Goal: Register for event/course

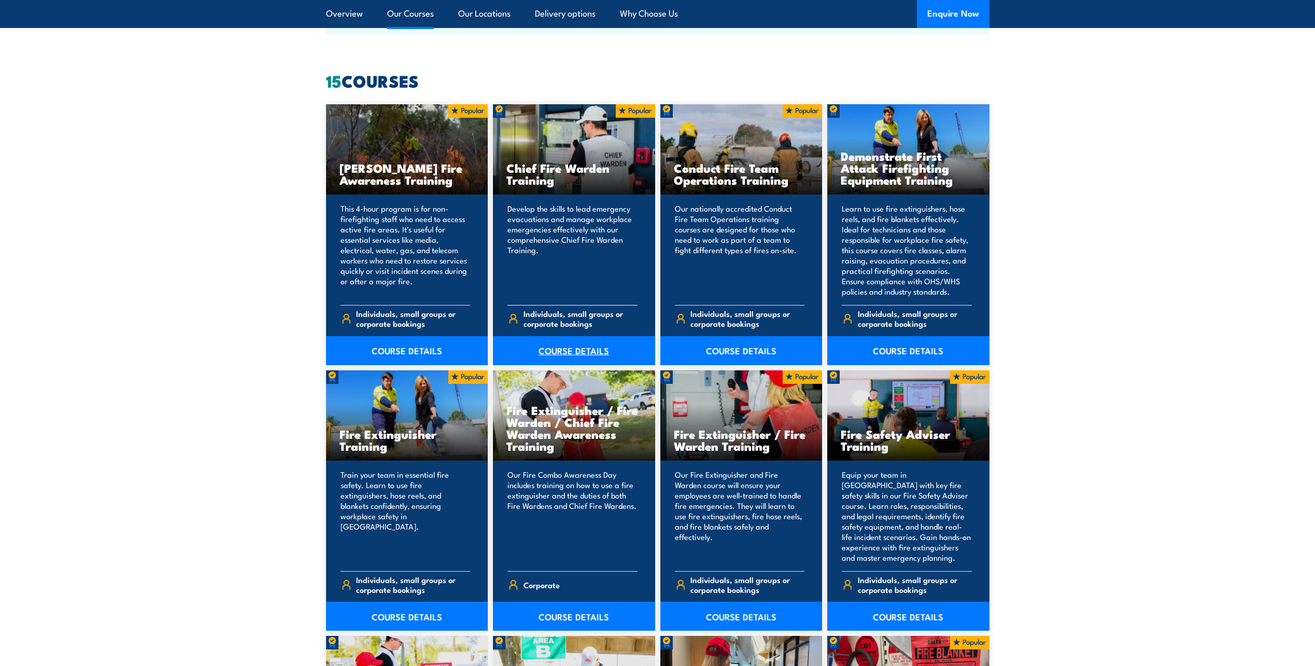
click at [565, 350] on link "COURSE DETAILS" at bounding box center [574, 350] width 162 height 29
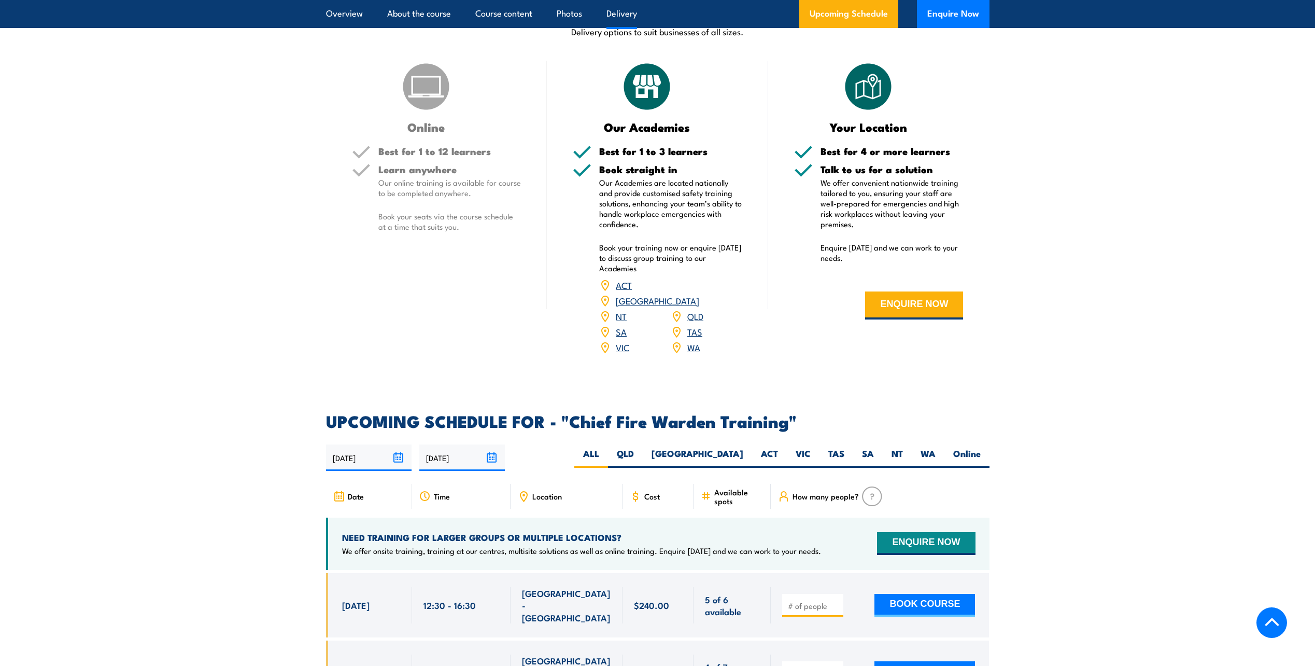
scroll to position [1607, 0]
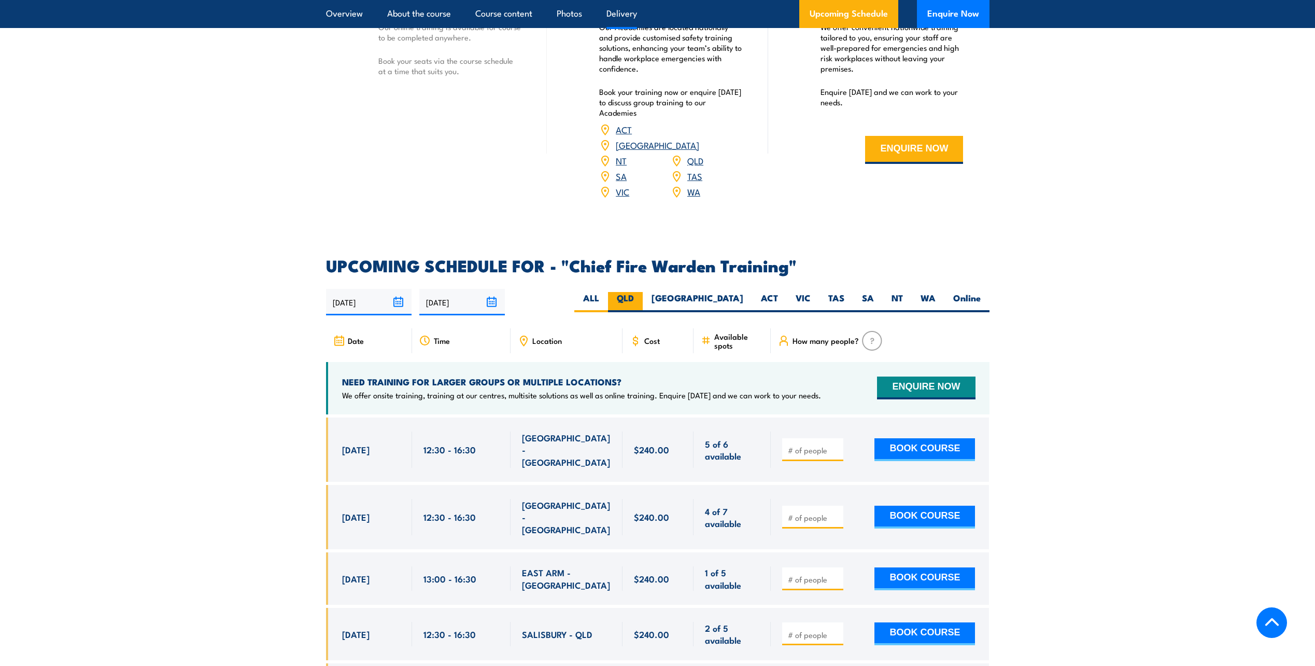
click at [643, 292] on label "QLD" at bounding box center [625, 302] width 35 height 20
click at [641, 292] on input "QLD" at bounding box center [637, 295] width 7 height 7
radio input "true"
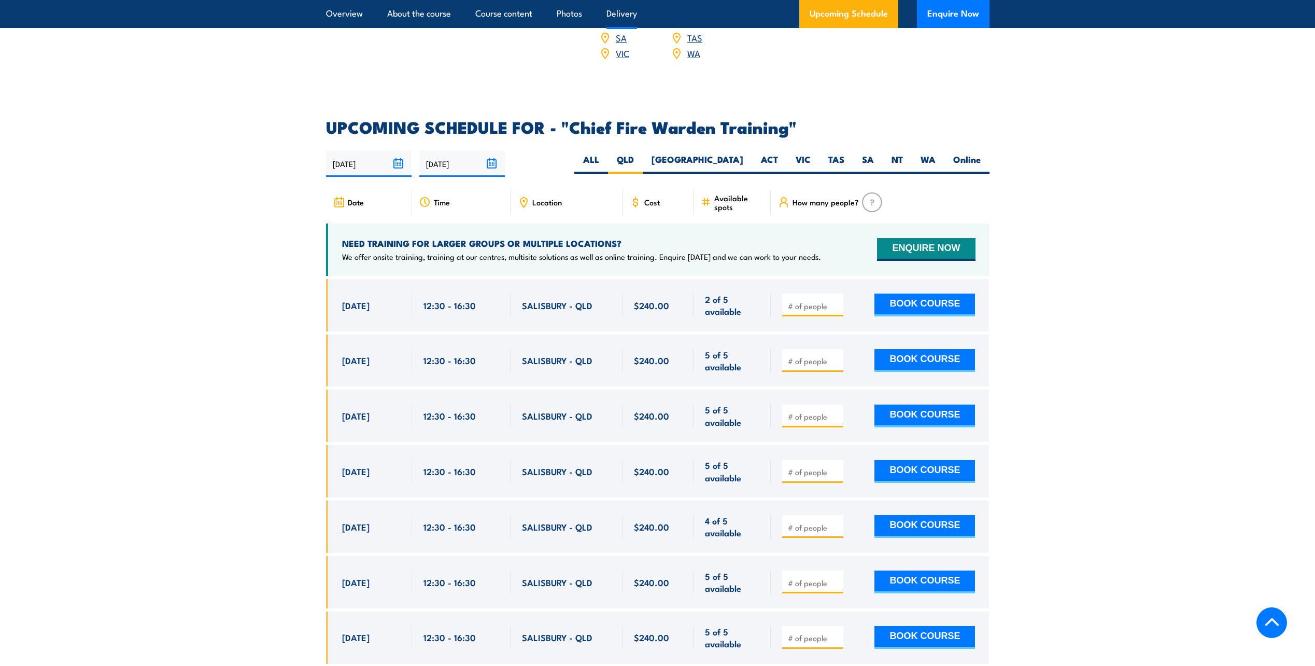
scroll to position [1642, 0]
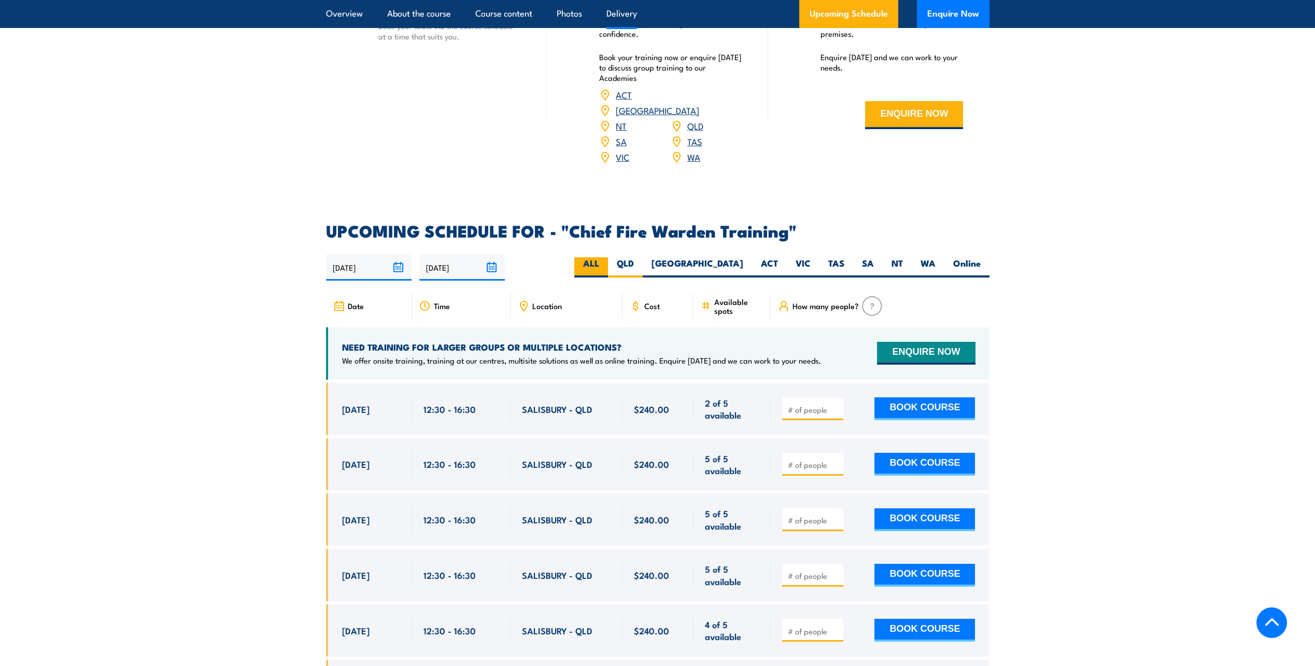
click at [608, 257] on label "ALL" at bounding box center [591, 267] width 34 height 20
click at [606, 257] on input "ALL" at bounding box center [602, 260] width 7 height 7
radio input "true"
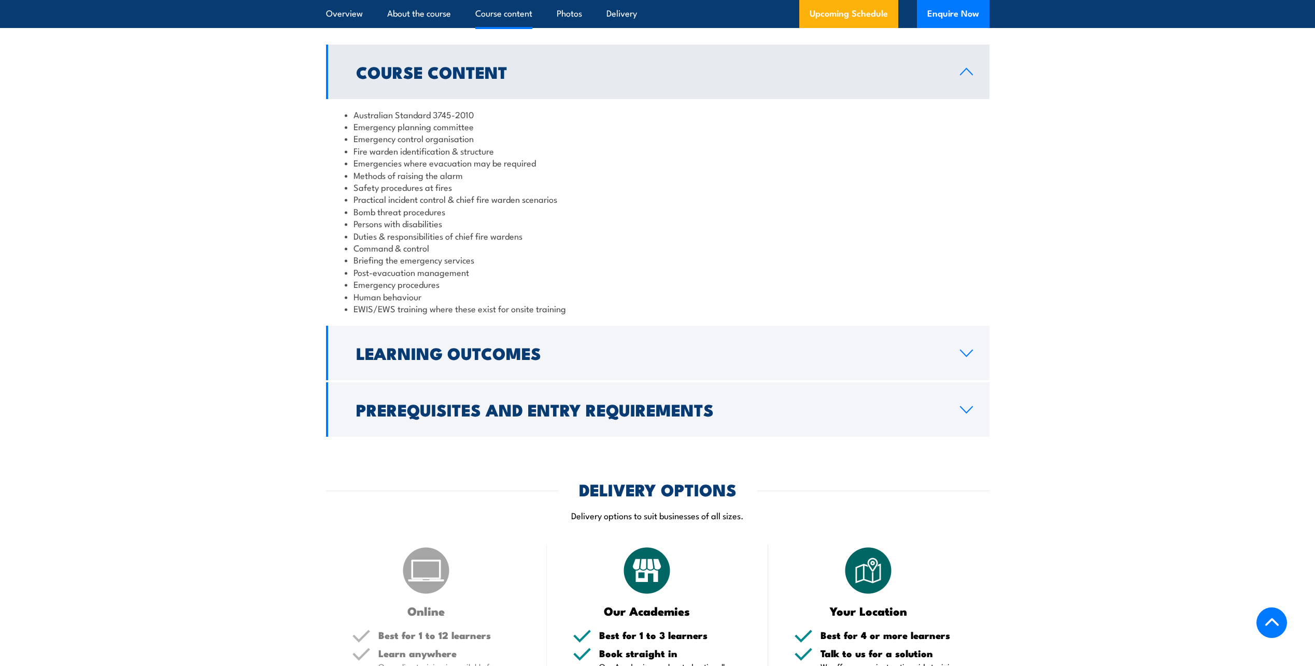
scroll to position [657, 0]
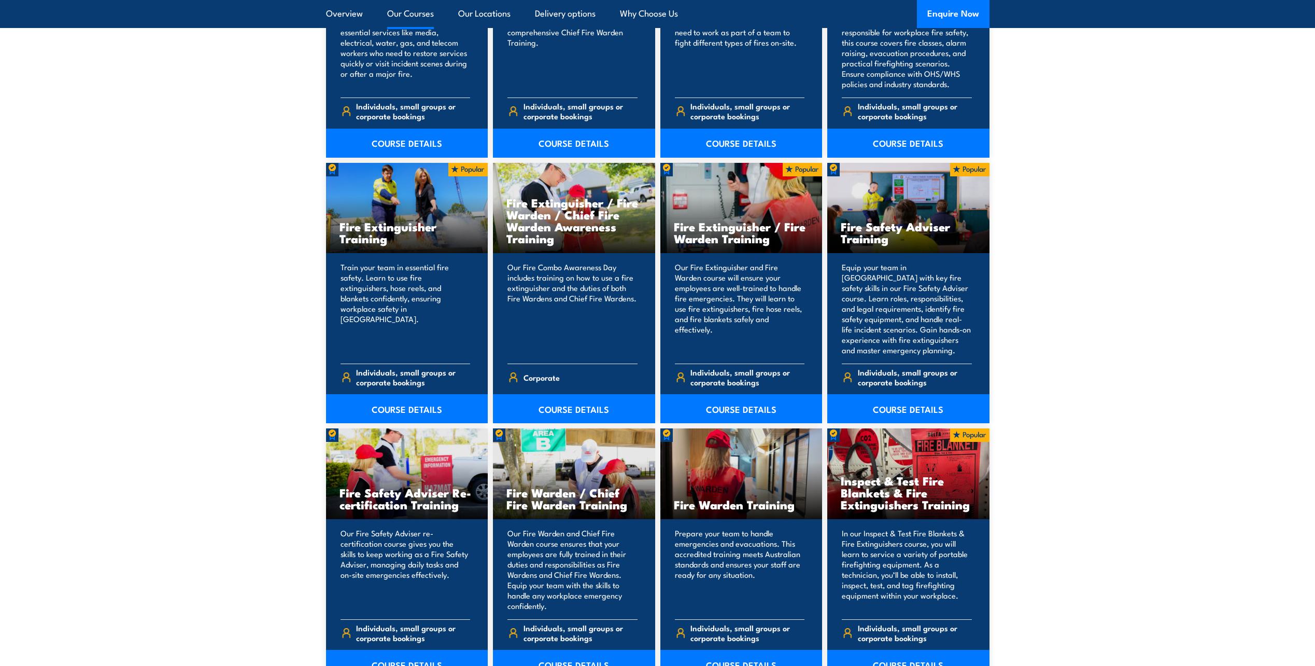
scroll to position [1089, 0]
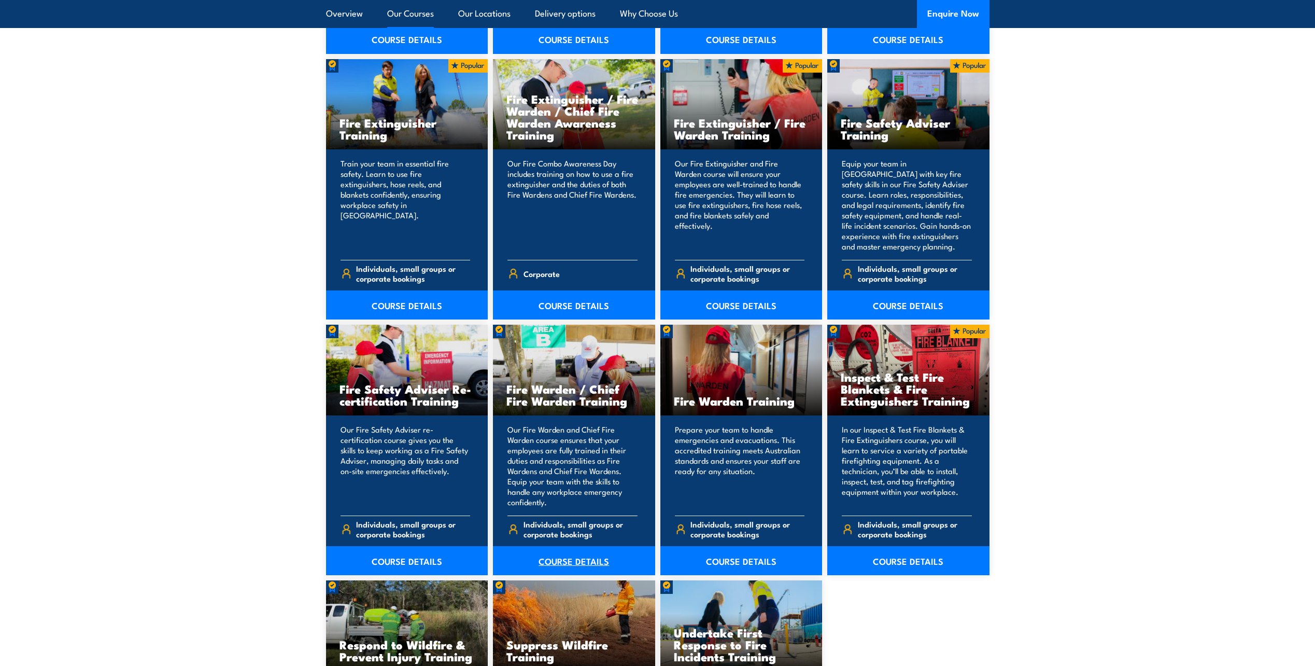
click at [575, 560] on link "COURSE DETAILS" at bounding box center [574, 560] width 162 height 29
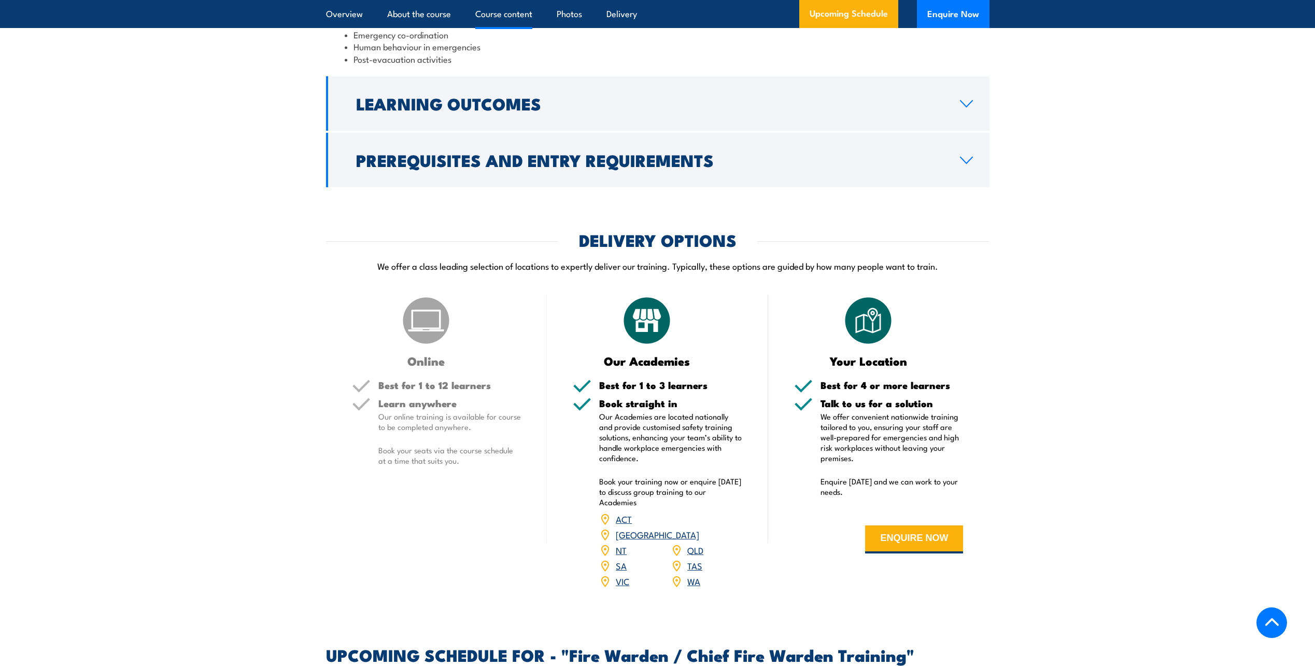
scroll to position [1504, 0]
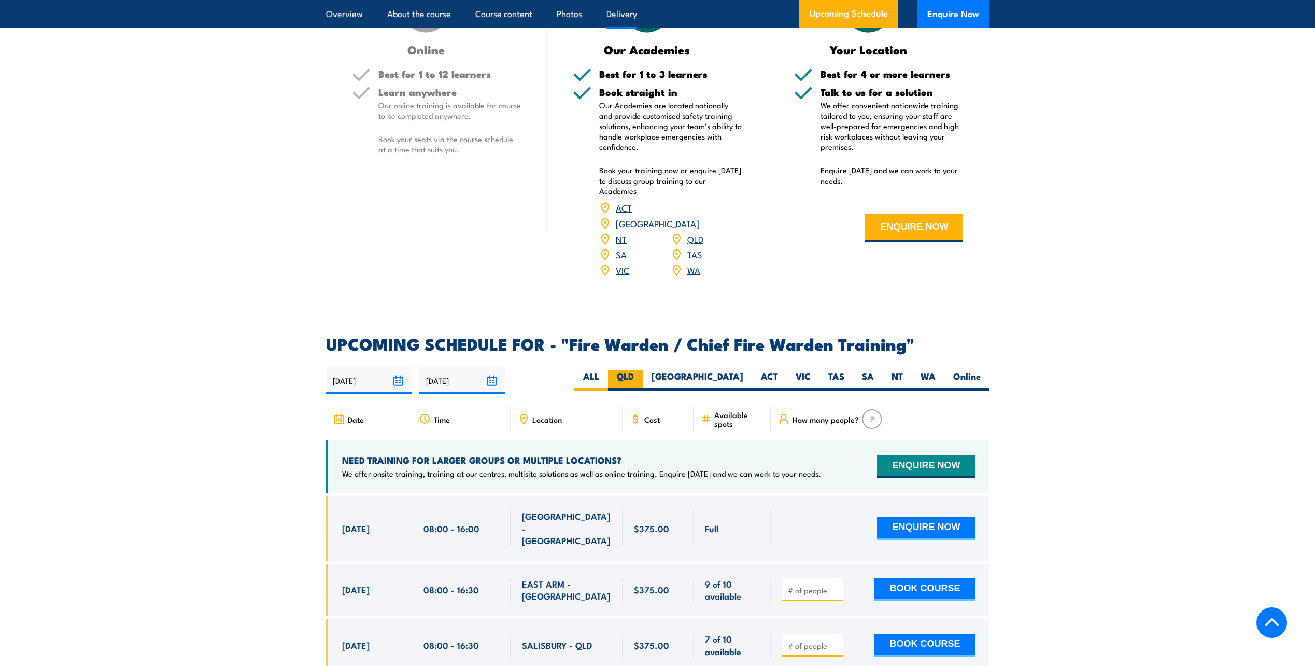
click at [643, 376] on label "QLD" at bounding box center [625, 380] width 35 height 20
click at [641, 376] on input "QLD" at bounding box center [637, 373] width 7 height 7
radio input "true"
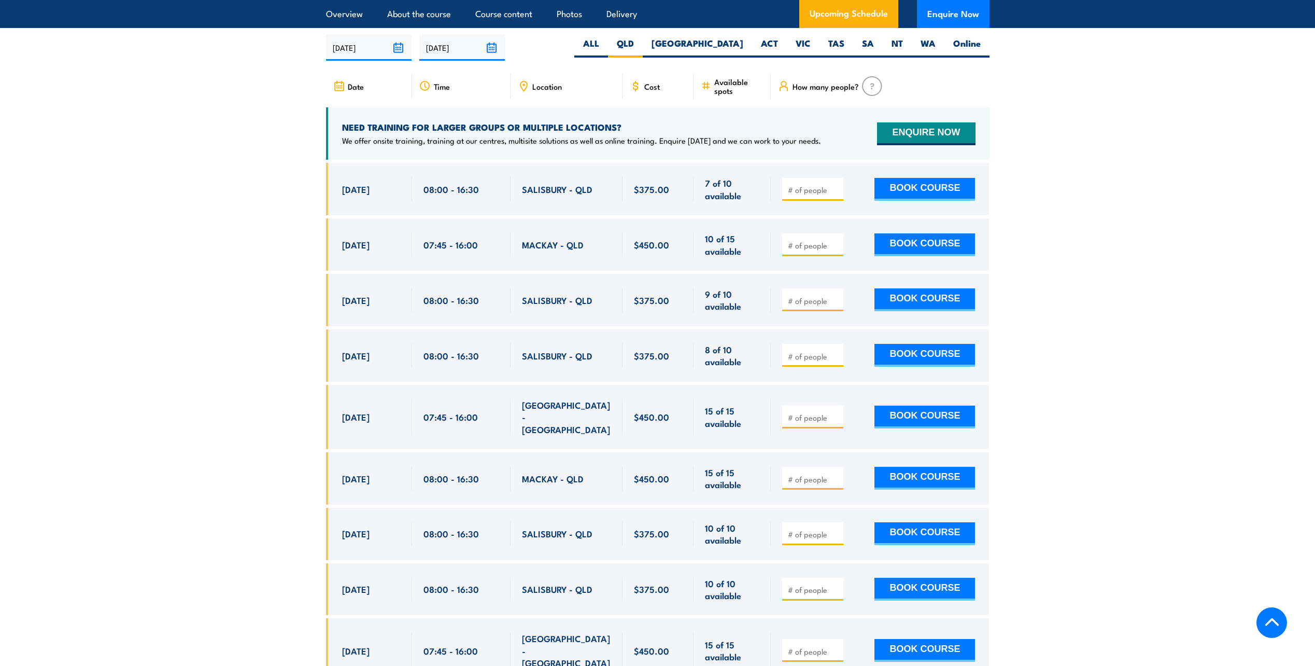
scroll to position [1733, 0]
